Goal: Information Seeking & Learning: Learn about a topic

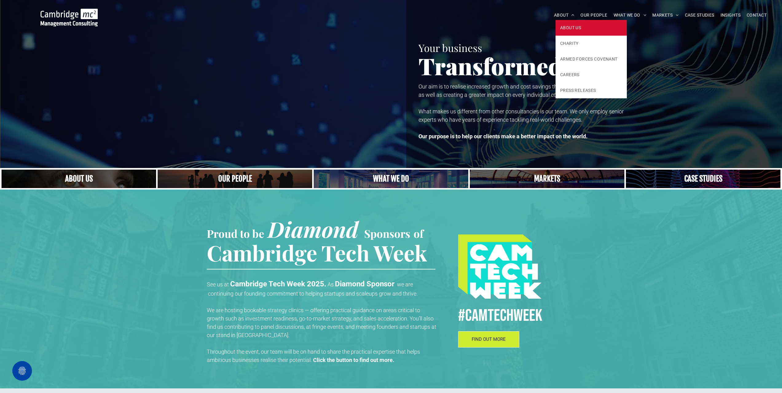
click at [566, 26] on span "ABOUT US" at bounding box center [570, 28] width 21 height 6
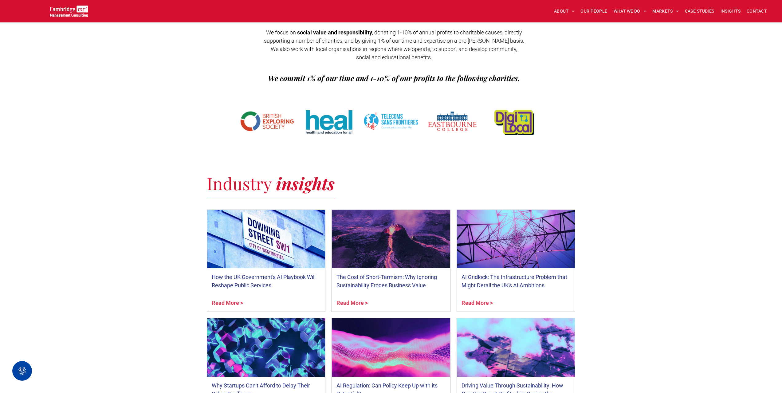
scroll to position [1107, 0]
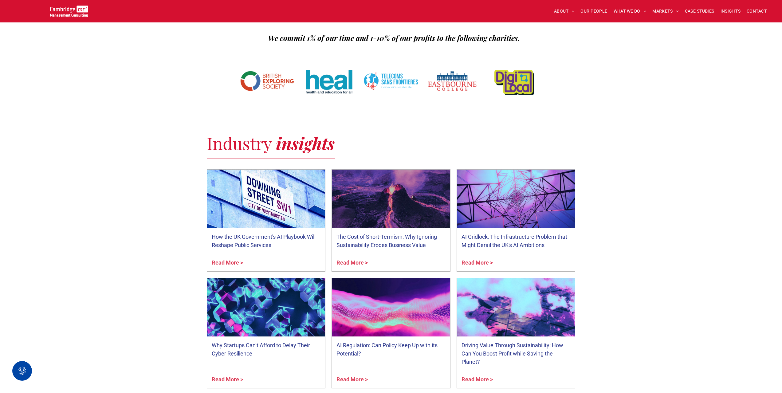
click at [266, 233] on link "How the UK Government's AI Playbook Will Reshape Public Services" at bounding box center [266, 241] width 109 height 17
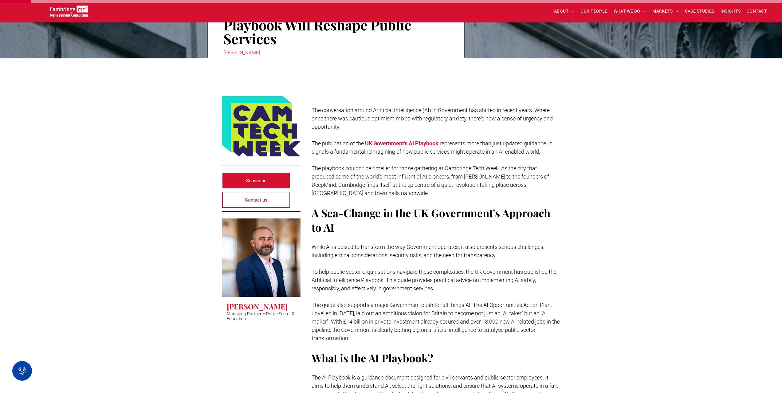
scroll to position [123, 0]
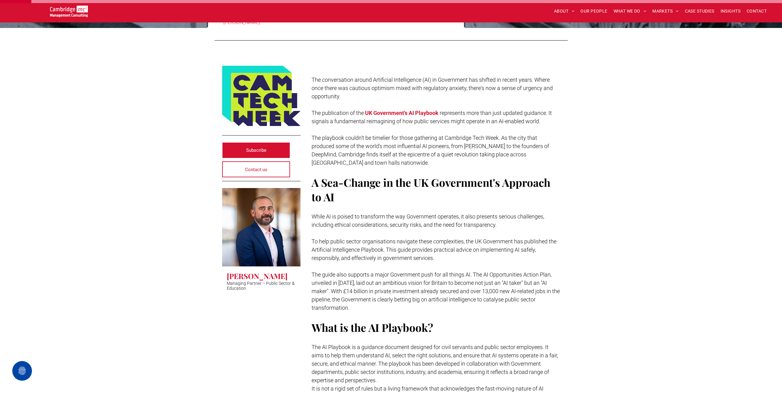
drag, startPoint x: 691, startPoint y: 250, endPoint x: 692, endPoint y: 253, distance: 3.6
